Goal: Task Accomplishment & Management: Use online tool/utility

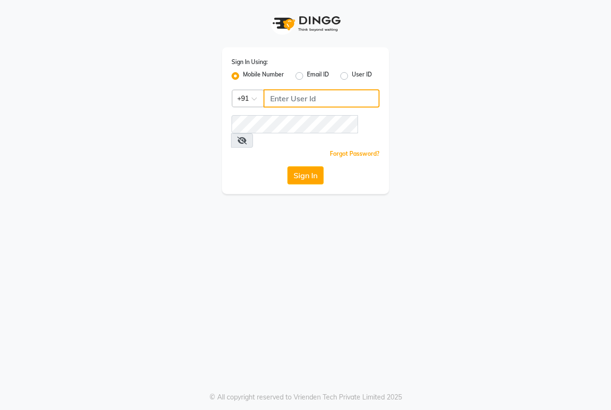
click at [295, 101] on input "Username" at bounding box center [322, 98] width 116 height 18
type input "1"
type input "9493939190"
click at [298, 168] on button "Sign In" at bounding box center [305, 175] width 36 height 18
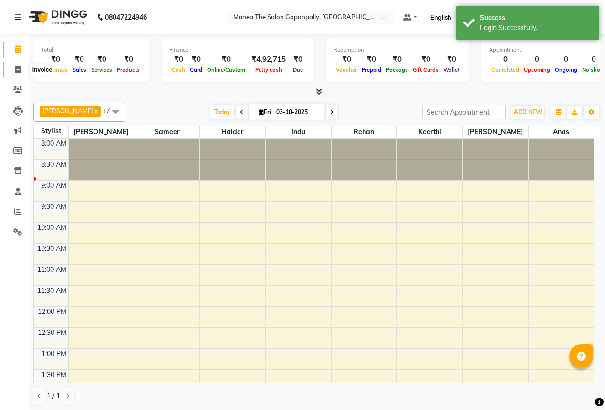
click at [16, 73] on span at bounding box center [18, 69] width 17 height 11
select select "service"
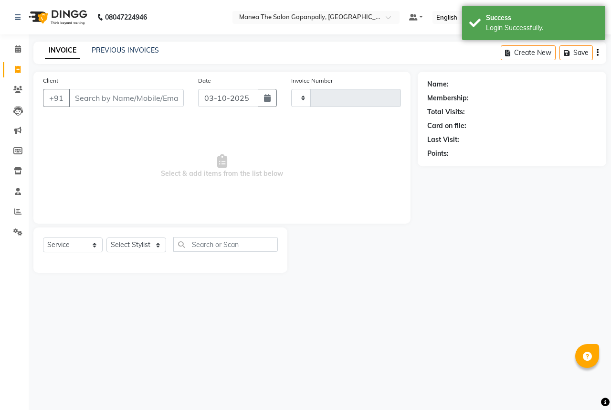
type input "3256"
select select "7027"
click at [13, 46] on span at bounding box center [18, 49] width 17 height 11
